Goal: Task Accomplishment & Management: Complete application form

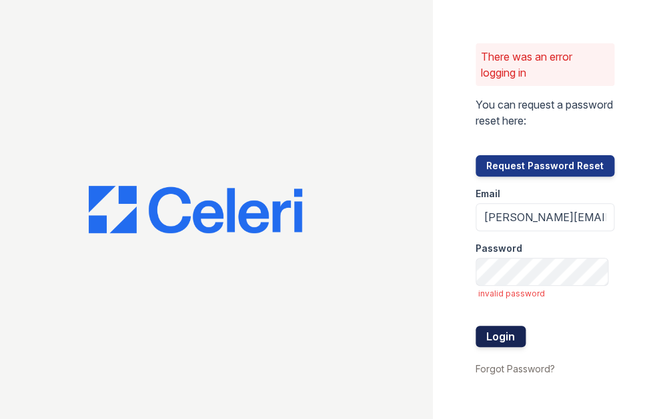
click at [497, 337] on button "Login" at bounding box center [500, 336] width 50 height 21
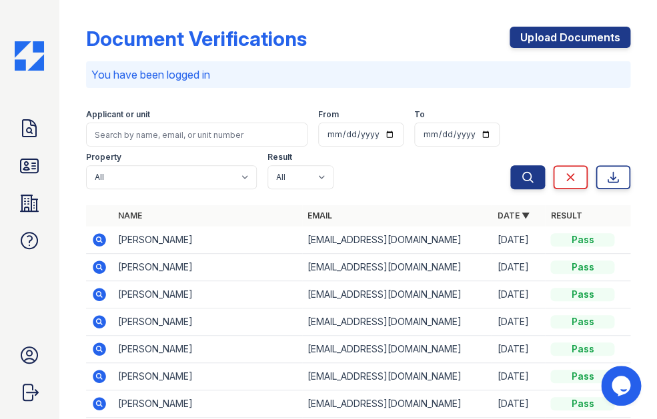
click at [549, 144] on div "Search Clear Export" at bounding box center [570, 146] width 120 height 85
click at [567, 42] on link "Upload Documents" at bounding box center [569, 37] width 121 height 21
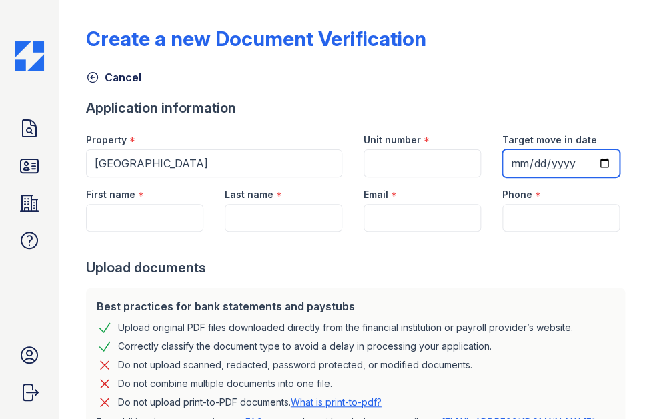
click at [525, 166] on input "Target move in date" at bounding box center [560, 163] width 117 height 28
type input "2025-09-15"
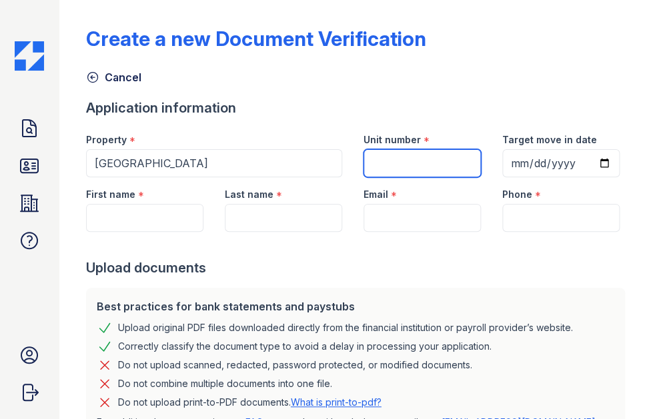
click at [461, 168] on input "Unit number" at bounding box center [421, 163] width 117 height 28
type input "6A"
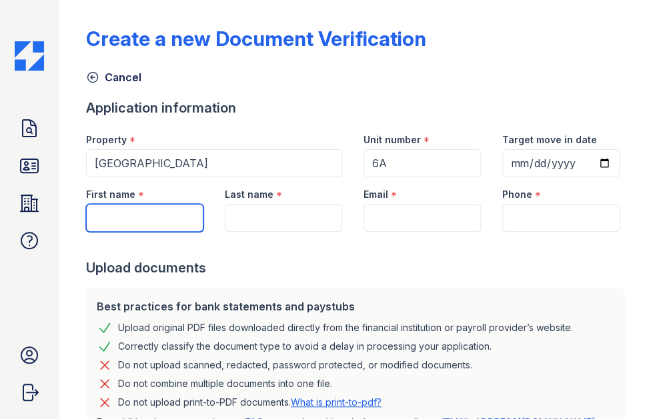
click at [177, 224] on input "First name" at bounding box center [144, 218] width 117 height 28
type input "Zalini"
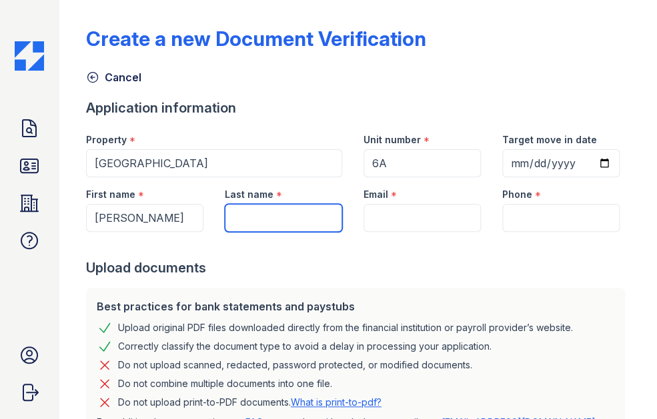
click at [270, 210] on input "Last name" at bounding box center [283, 218] width 117 height 28
type input "Persaud"
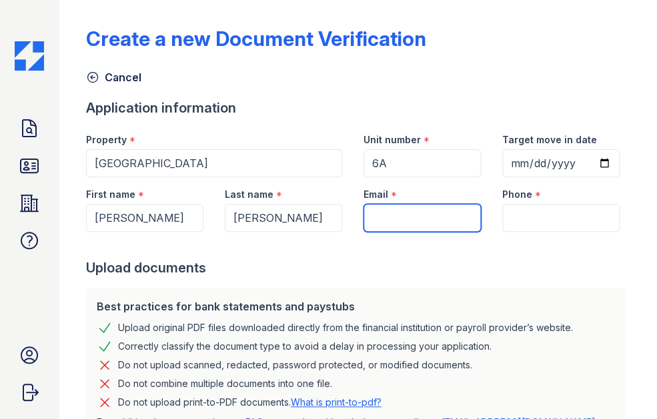
click at [395, 218] on input "Email" at bounding box center [421, 218] width 117 height 28
type input "zalininy@gmail.com"
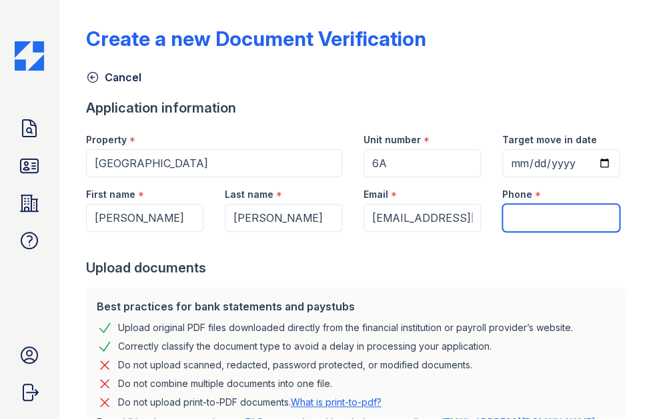
click at [544, 217] on input "Phone" at bounding box center [560, 218] width 117 height 28
click at [461, 291] on div "Best practices for bank statements and paystubs Upload original PDF files downl…" at bounding box center [355, 364] width 539 height 152
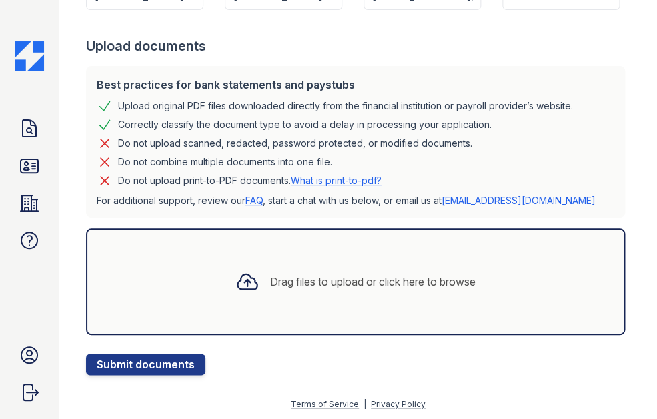
scroll to position [224, 0]
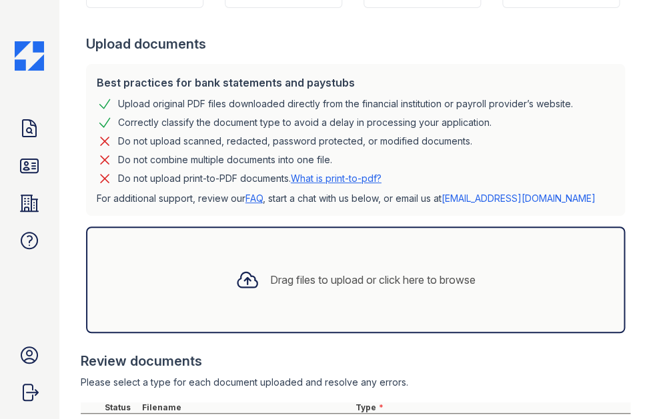
click at [551, 355] on div "Review documents" at bounding box center [356, 361] width 550 height 19
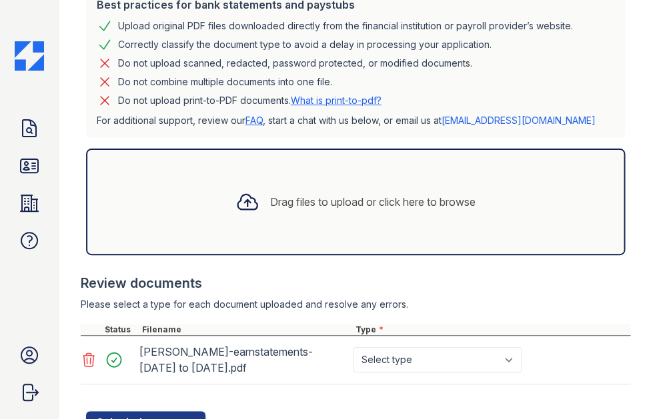
scroll to position [341, 0]
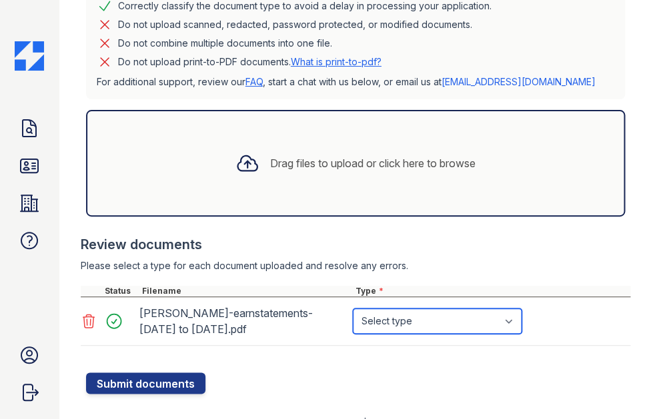
click at [353, 309] on select "Select type Paystub Bank Statement Offer Letter Tax Documents Benefit Award Let…" at bounding box center [437, 321] width 169 height 25
select select "paystub"
click option "Paystub" at bounding box center [0, 0] width 0 height 0
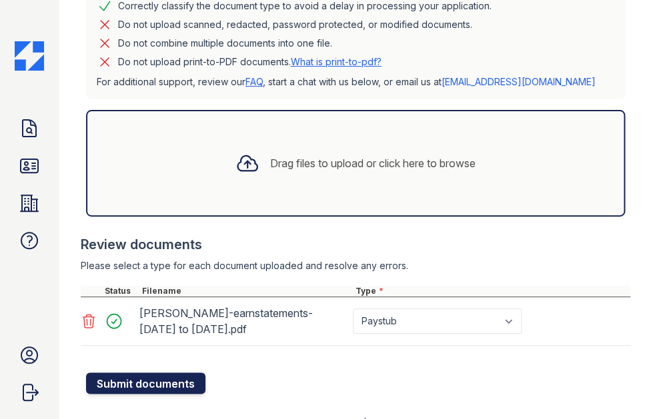
click at [185, 380] on button "Submit documents" at bounding box center [145, 383] width 119 height 21
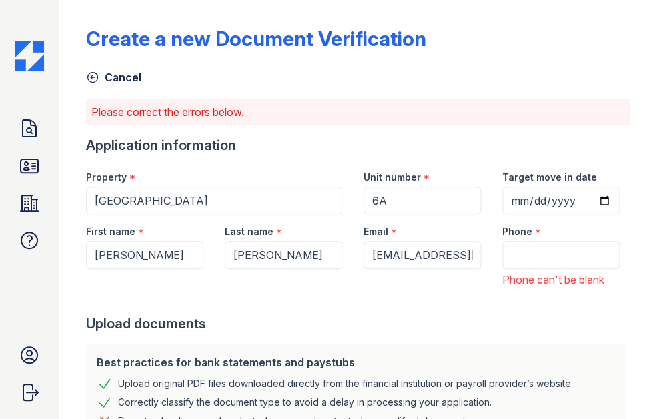
click at [421, 347] on div "Best practices for bank statements and paystubs Upload original PDF files downl…" at bounding box center [355, 420] width 539 height 152
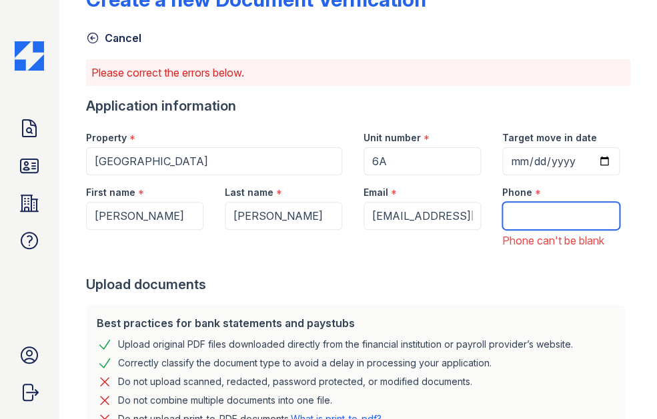
click at [565, 212] on input "Phone" at bounding box center [560, 216] width 117 height 28
type input "646-240-9063"
click at [586, 269] on div at bounding box center [358, 262] width 545 height 27
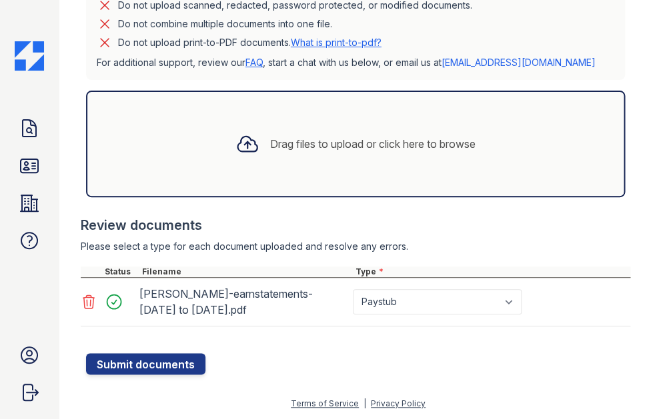
scroll to position [417, 0]
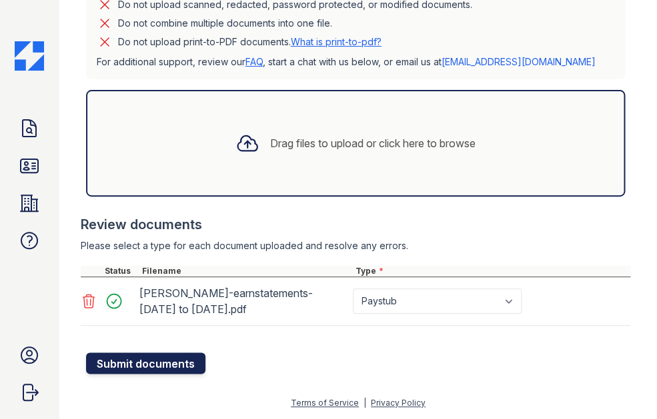
click at [119, 366] on button "Submit documents" at bounding box center [145, 363] width 119 height 21
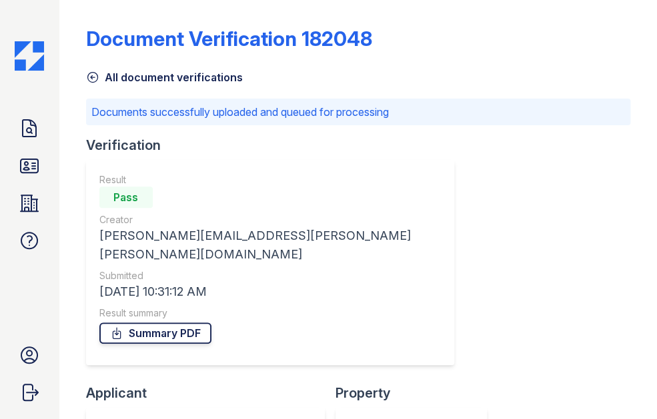
click at [193, 323] on link "Summary PDF" at bounding box center [155, 333] width 112 height 21
